Goal: Navigation & Orientation: Find specific page/section

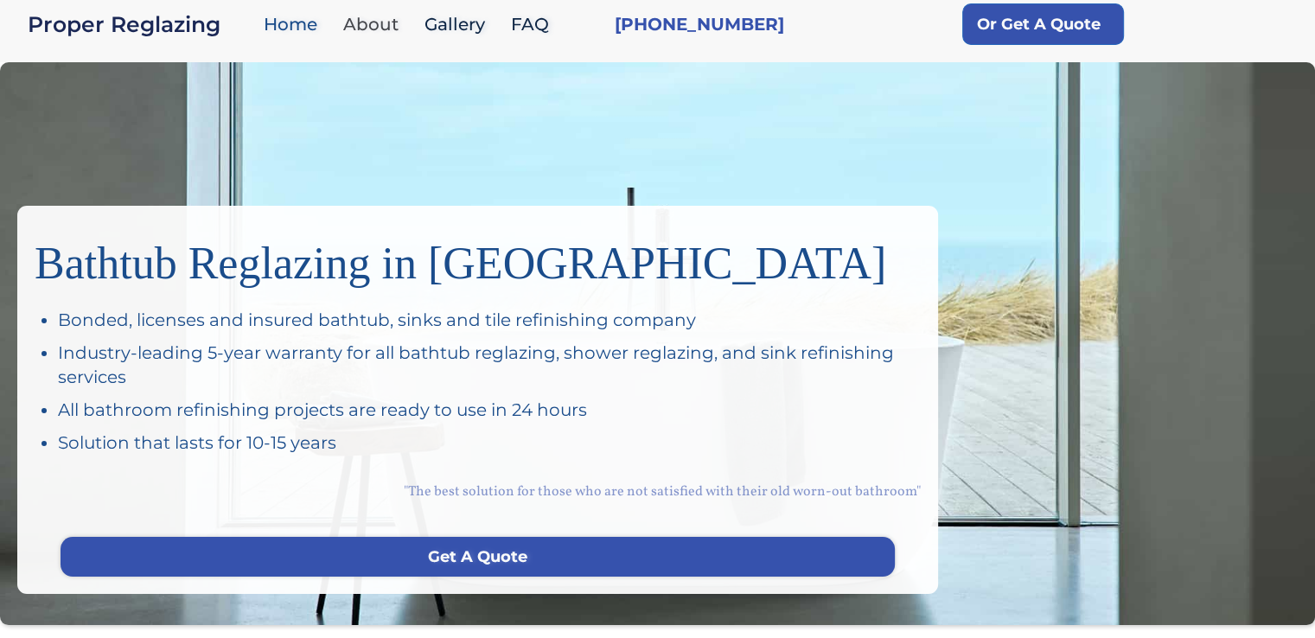
click at [371, 27] on link "About" at bounding box center [375, 24] width 81 height 37
click at [341, 28] on link "About" at bounding box center [375, 24] width 81 height 37
click at [383, 22] on link "About" at bounding box center [375, 24] width 81 height 37
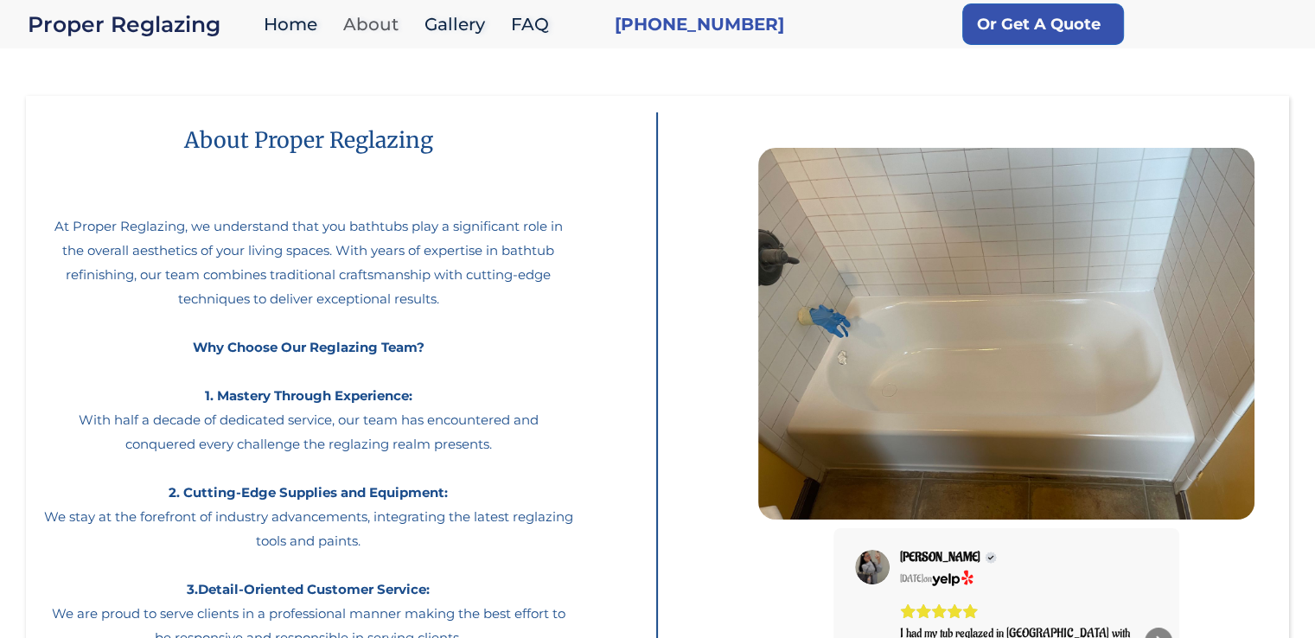
click at [377, 16] on link "About" at bounding box center [375, 24] width 81 height 37
